Goal: Task Accomplishment & Management: Manage account settings

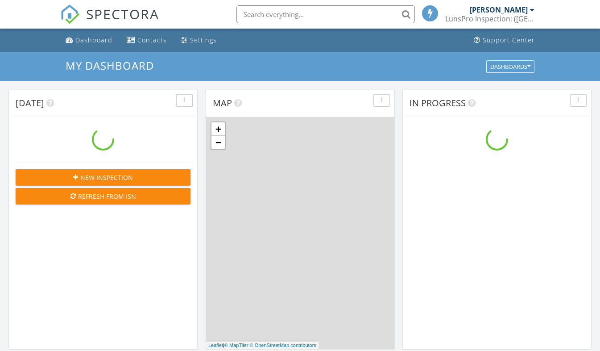
scroll to position [826, 614]
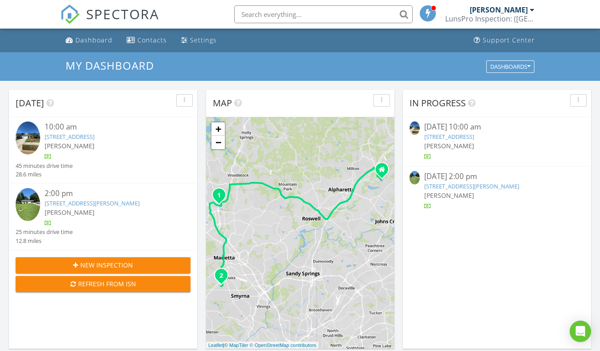
click at [474, 138] on link "[STREET_ADDRESS]" at bounding box center [450, 137] width 50 height 8
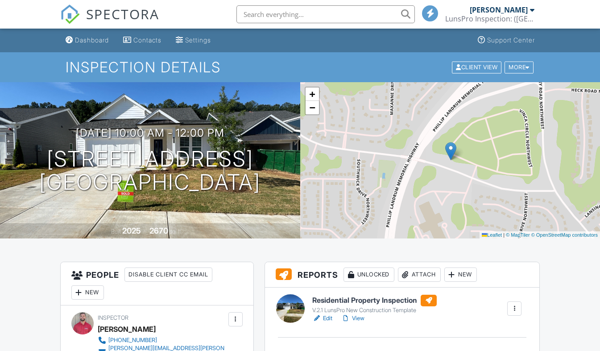
click at [322, 322] on link "Edit" at bounding box center [322, 318] width 20 height 9
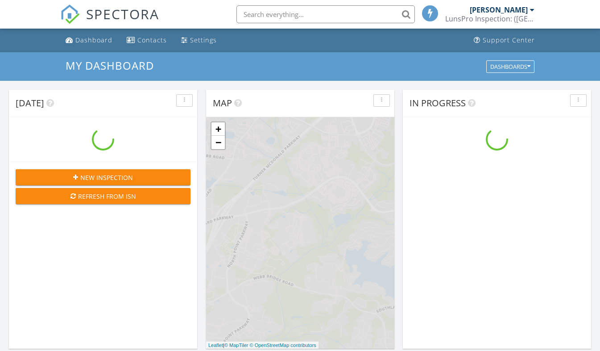
scroll to position [826, 614]
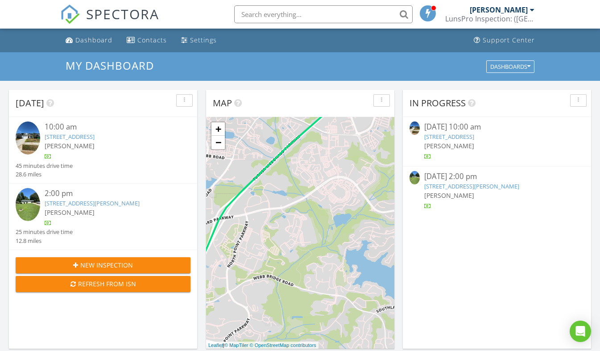
click at [477, 190] on link "[STREET_ADDRESS][PERSON_NAME]" at bounding box center [472, 186] width 95 height 8
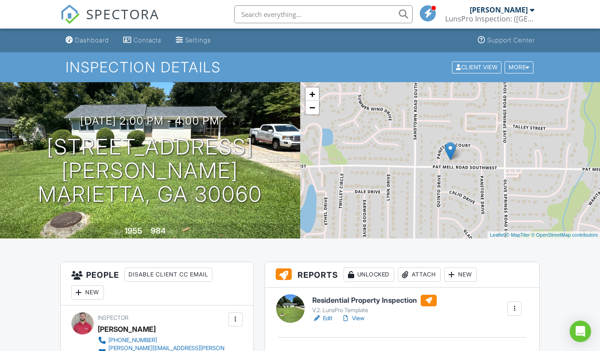
click at [321, 321] on link "Edit" at bounding box center [322, 318] width 20 height 9
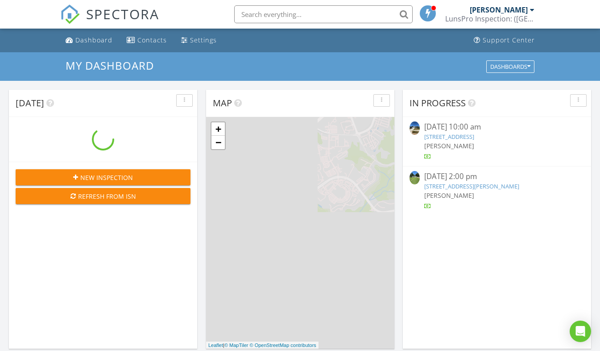
scroll to position [826, 614]
